Goal: Information Seeking & Learning: Learn about a topic

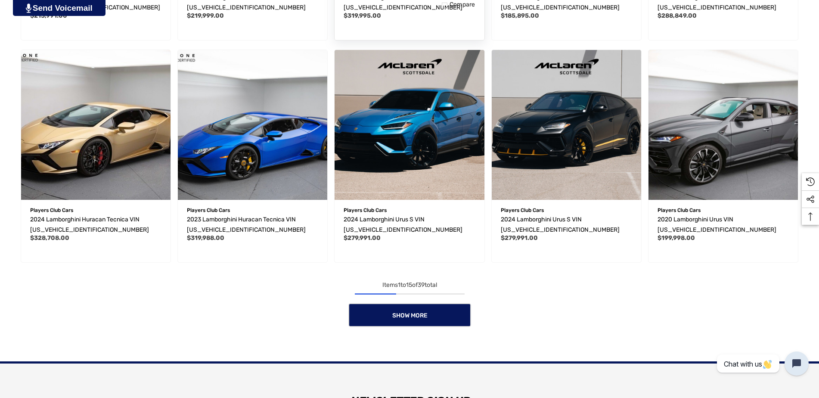
scroll to position [732, 0]
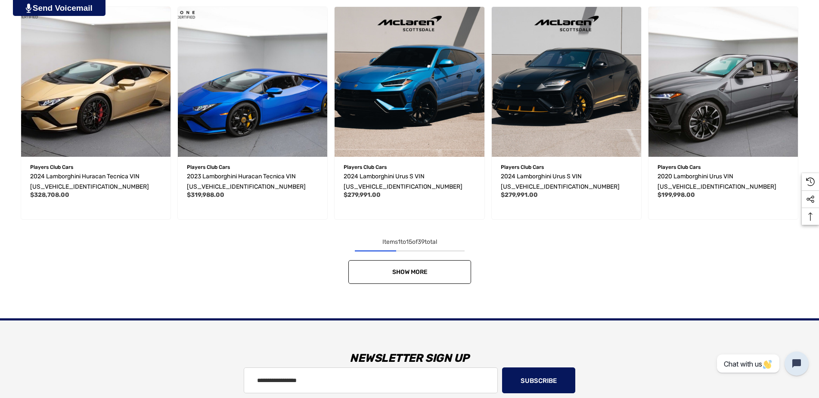
click at [400, 265] on link "Show More" at bounding box center [409, 272] width 123 height 24
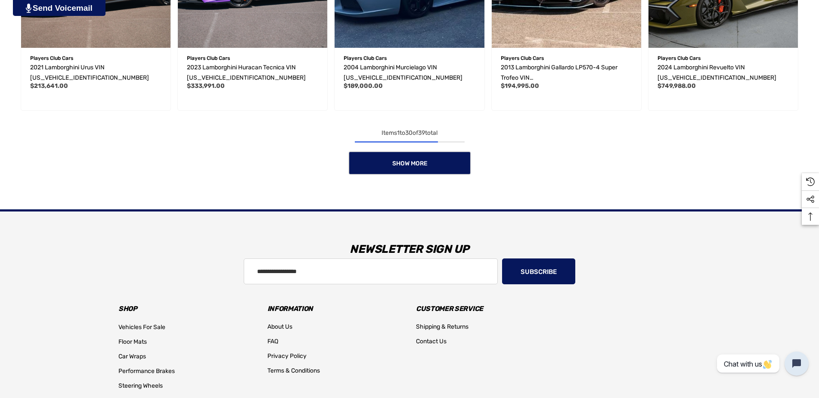
scroll to position [1507, 0]
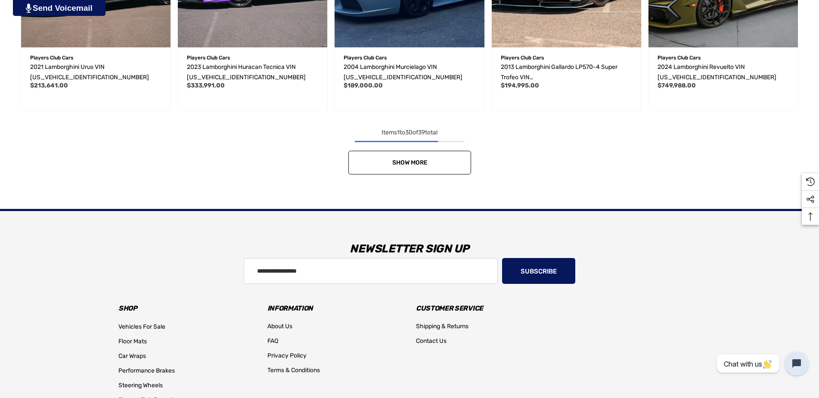
click at [397, 155] on link "Show More" at bounding box center [409, 163] width 123 height 24
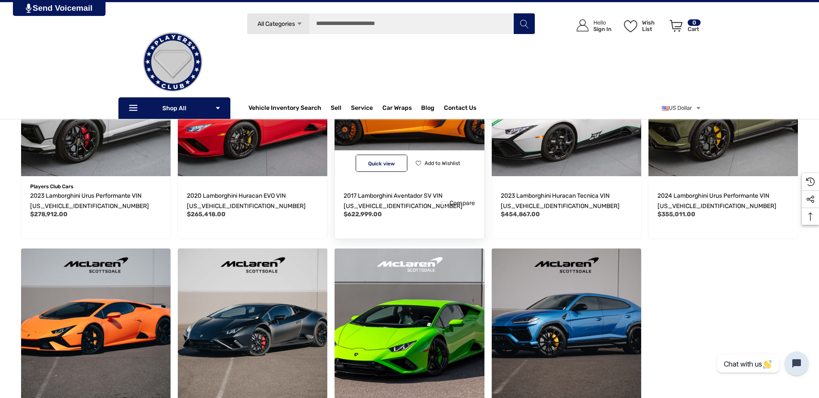
scroll to position [1593, 0]
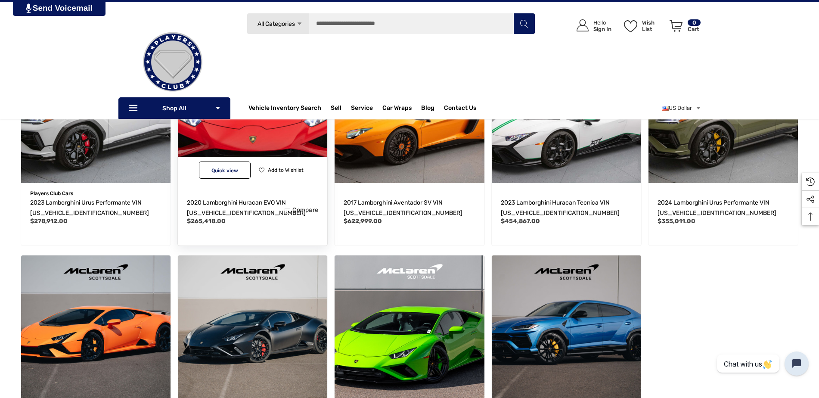
click at [246, 132] on img "2020 Lamborghini Huracan EVO VIN ZHWUT5ZF1LLA15522,$265,418.00\a" at bounding box center [252, 108] width 164 height 164
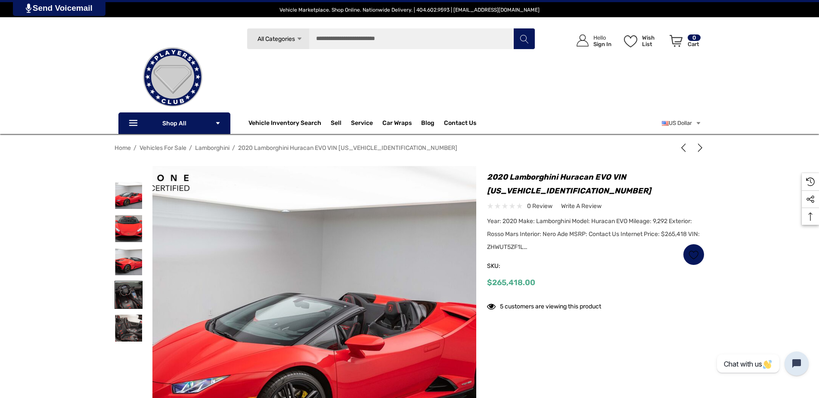
click at [133, 297] on img at bounding box center [128, 294] width 27 height 27
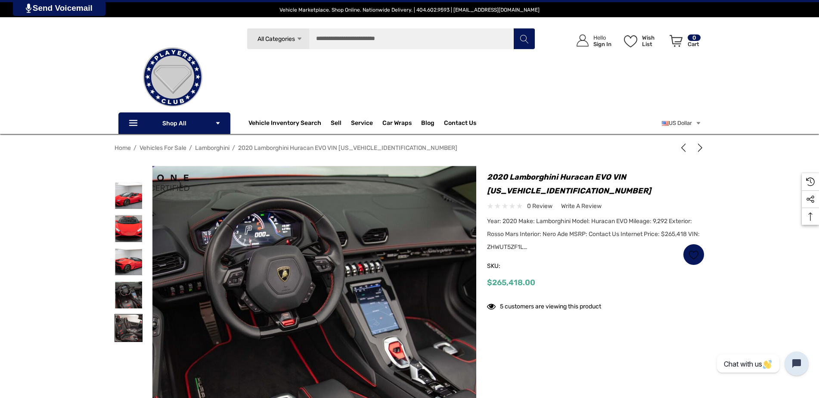
click at [130, 331] on img at bounding box center [128, 327] width 27 height 27
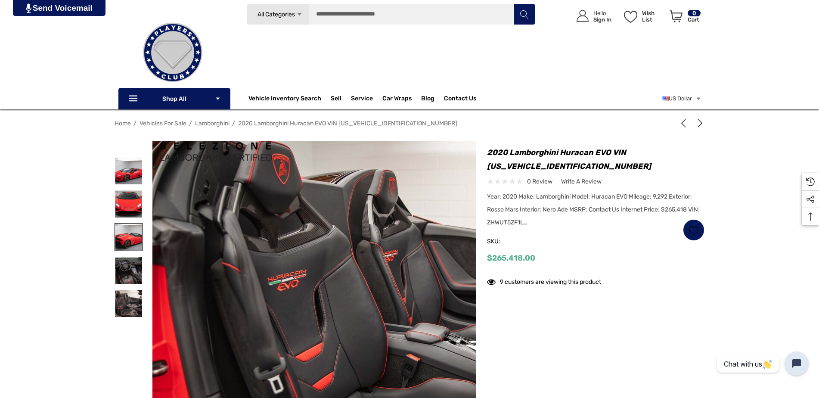
scroll to position [86, 0]
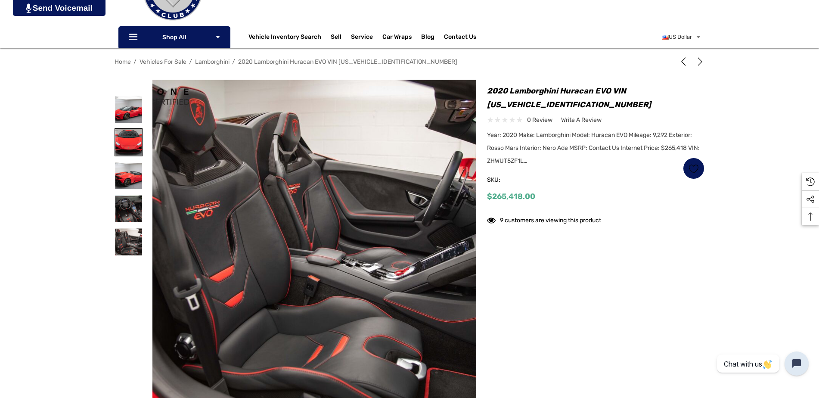
click at [124, 143] on img at bounding box center [128, 142] width 27 height 27
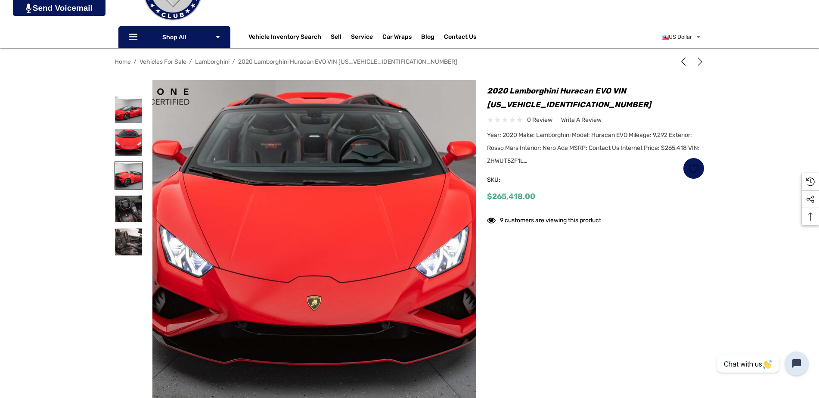
click at [136, 176] on img at bounding box center [128, 175] width 27 height 27
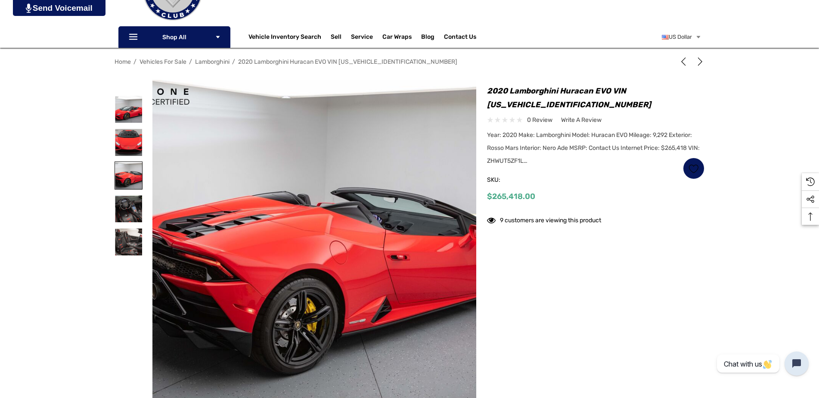
click at [124, 182] on img at bounding box center [128, 175] width 27 height 27
click at [133, 206] on img at bounding box center [128, 208] width 27 height 27
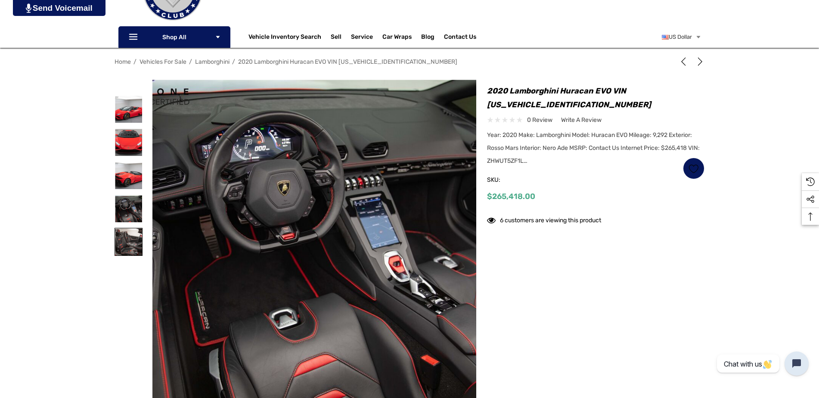
click at [134, 240] on img at bounding box center [128, 241] width 27 height 27
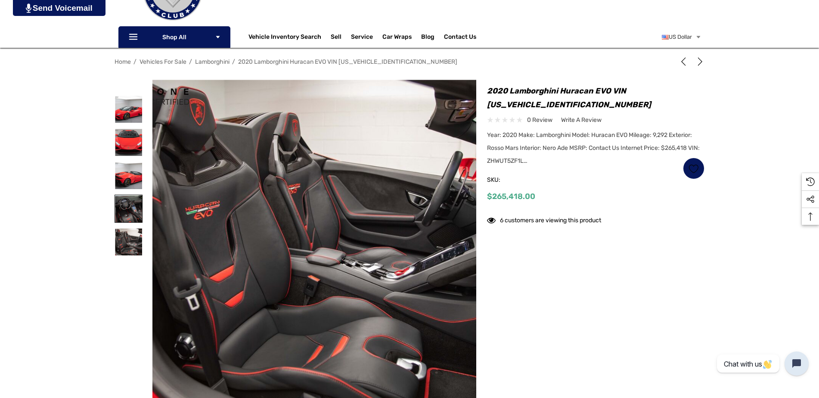
click at [127, 211] on img at bounding box center [128, 208] width 27 height 27
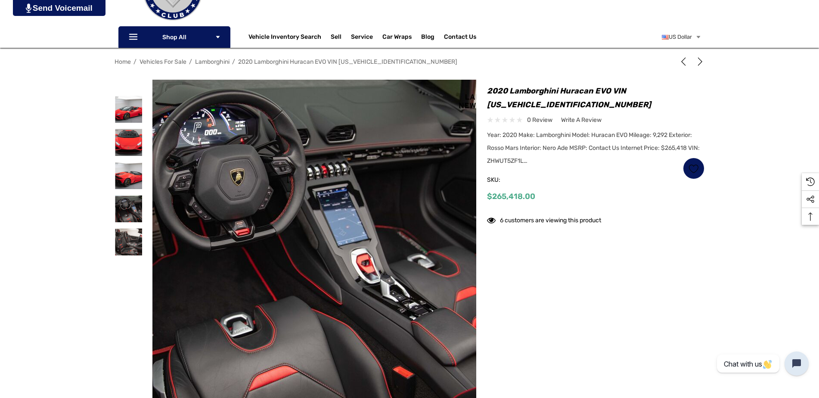
click at [374, 268] on img at bounding box center [272, 238] width 551 height 367
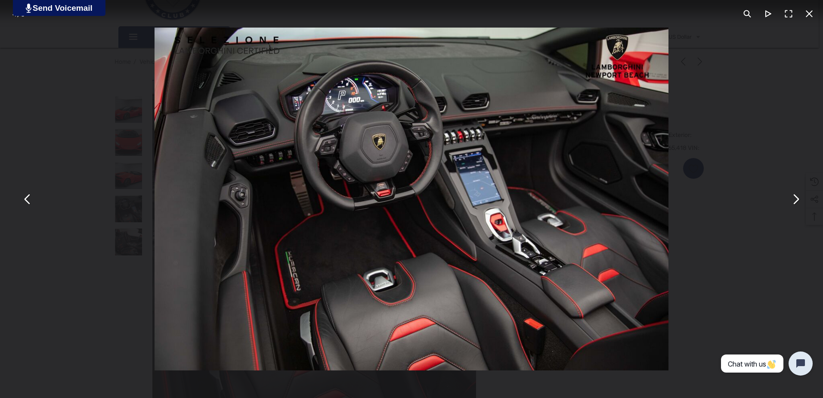
click at [796, 197] on button "You can close this modal content with the ESC key" at bounding box center [795, 199] width 21 height 21
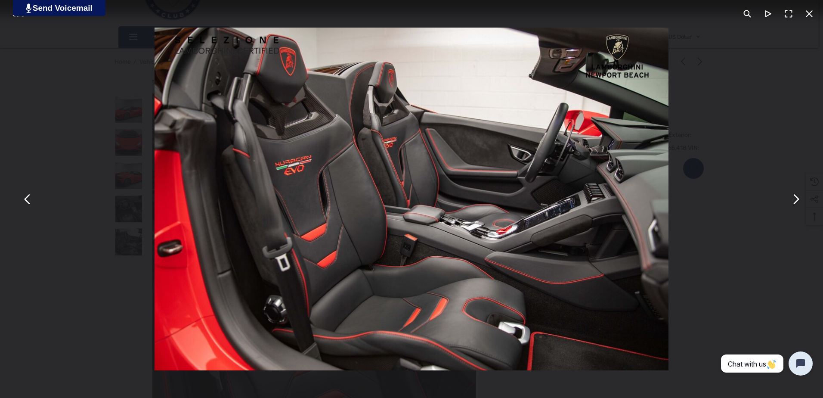
click at [795, 196] on button "You can close this modal content with the ESC key" at bounding box center [795, 199] width 21 height 21
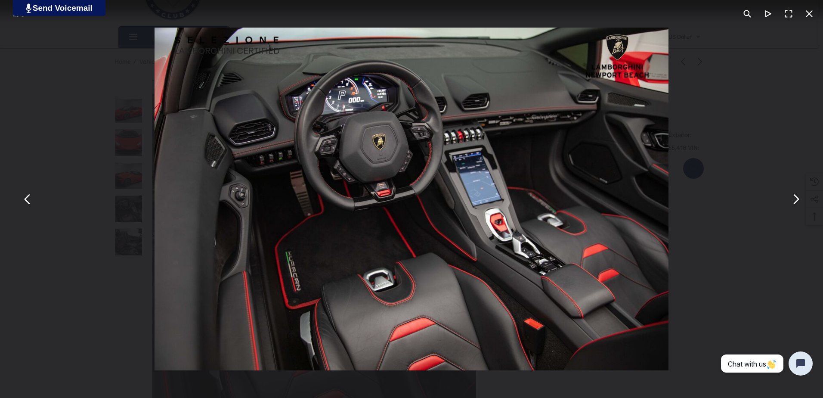
click at [28, 203] on button "You can close this modal content with the ESC key" at bounding box center [27, 199] width 21 height 21
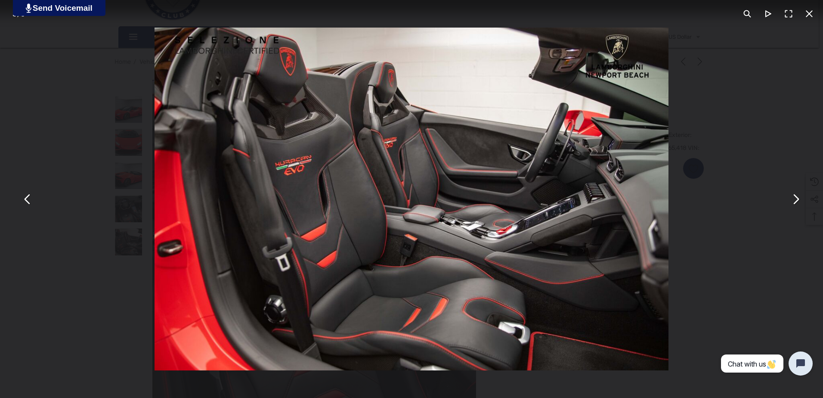
click at [797, 201] on button "You can close this modal content with the ESC key" at bounding box center [795, 199] width 21 height 21
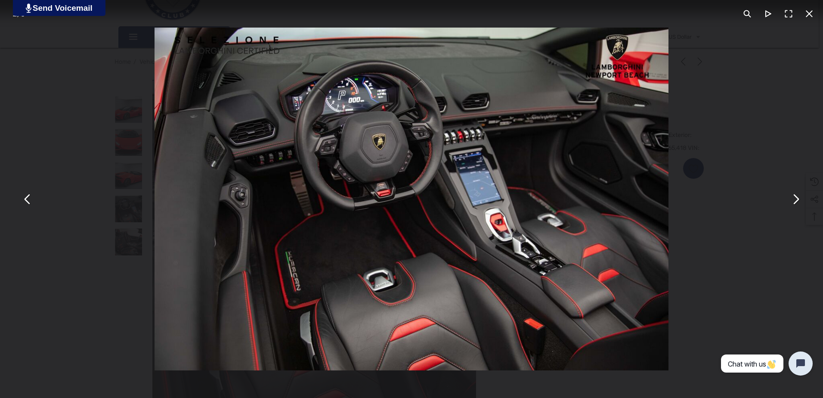
click at [809, 13] on button "You can close this modal content with the ESC key" at bounding box center [809, 13] width 21 height 21
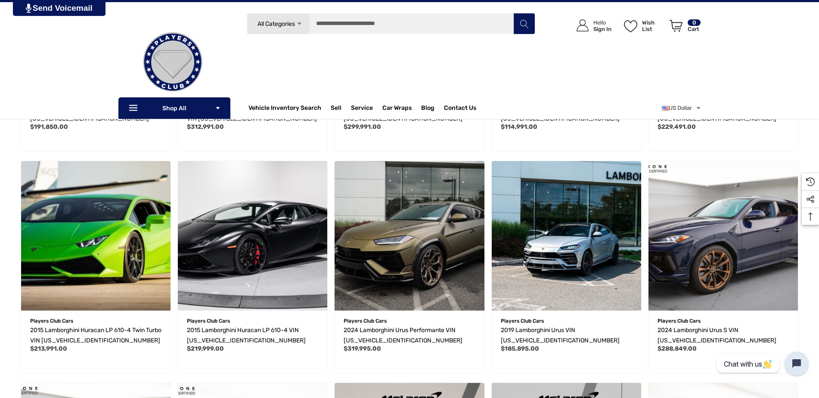
scroll to position [55, 0]
